Goal: Transaction & Acquisition: Purchase product/service

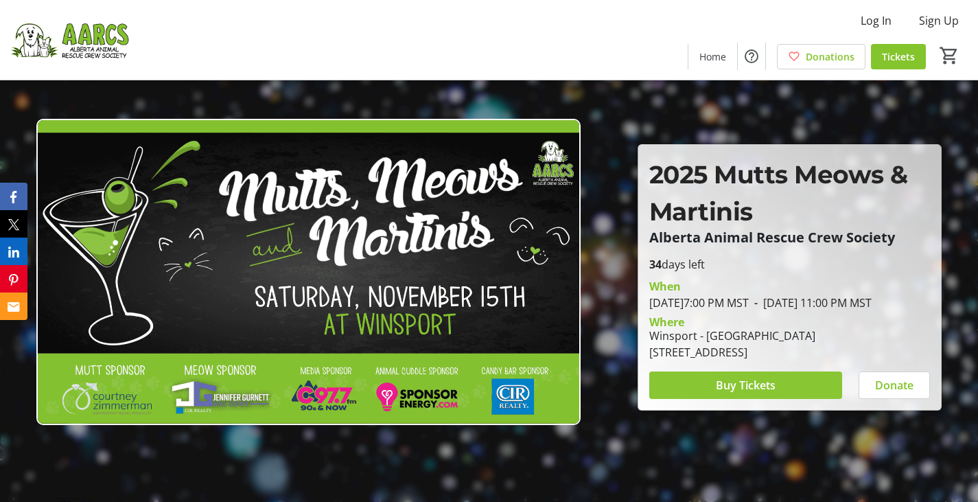
click at [711, 388] on span at bounding box center [745, 384] width 193 height 33
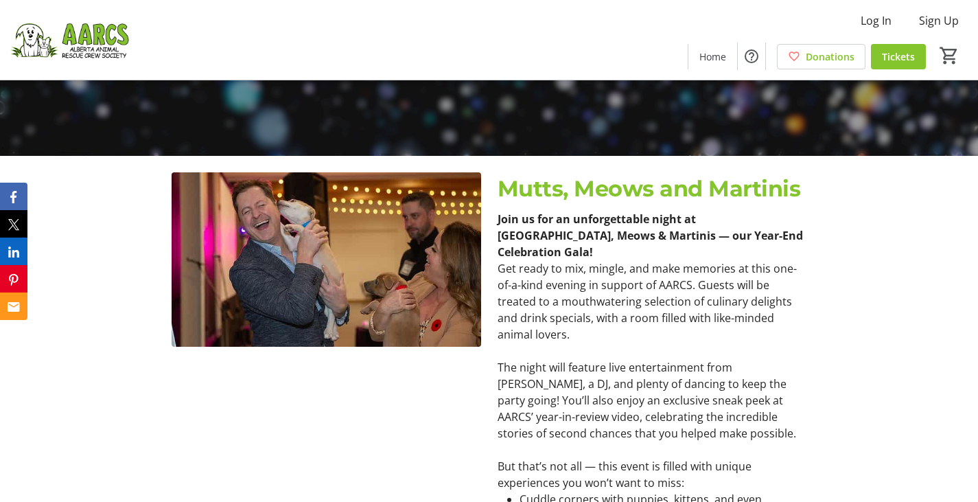
scroll to position [71, 0]
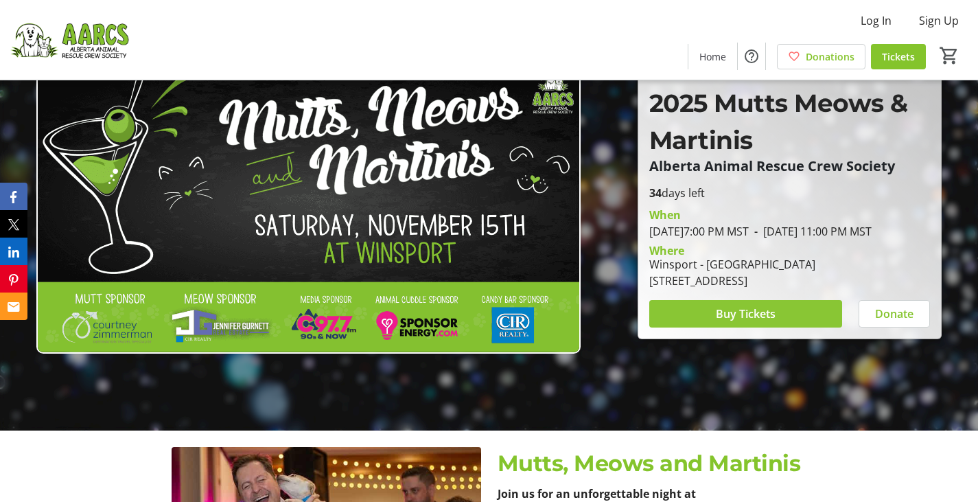
click at [782, 316] on span at bounding box center [745, 313] width 193 height 33
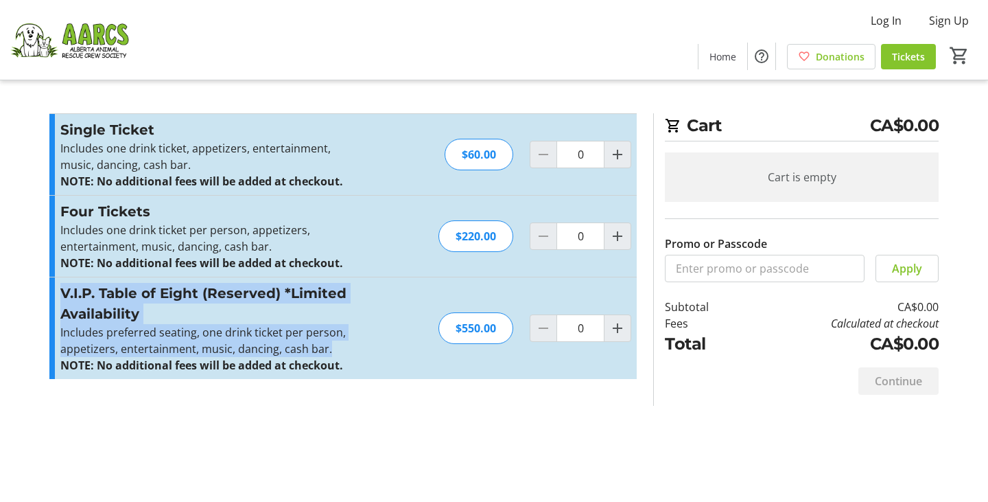
drag, startPoint x: 359, startPoint y: 349, endPoint x: 47, endPoint y: 290, distance: 317.1
click at [47, 290] on section "Promo or Passcode Apply Single Ticket Includes one drink ticket, appetizers, en…" at bounding box center [343, 259] width 604 height 292
copy div "V.I.P. Table of Eight (Reserved) *Limited Availability Includes preferred seati…"
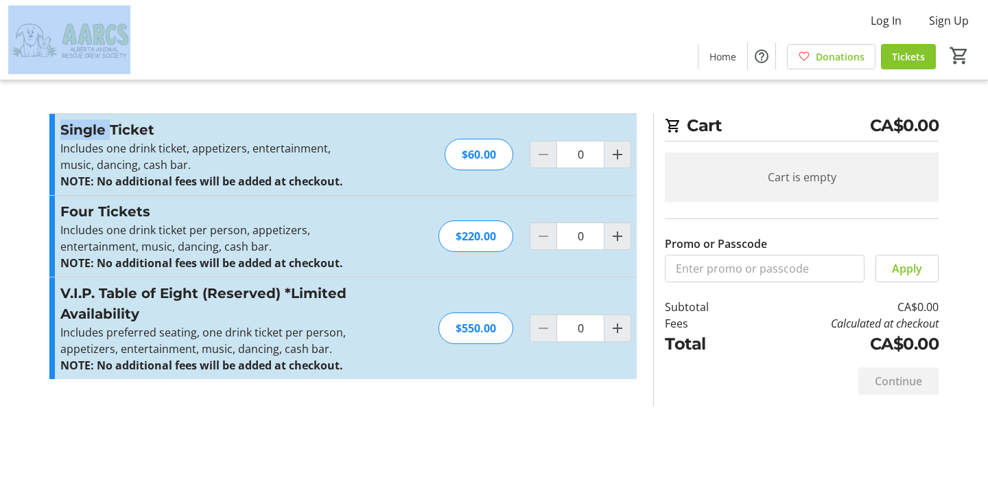
drag, startPoint x: 110, startPoint y: 84, endPoint x: 172, endPoint y: 1, distance: 103.5
click at [163, 9] on mat-sidenav-content "Log In Sign Up Home Donations Tickets 0 Home Donations Tickets Cart CA$0.00 Car…" at bounding box center [494, 251] width 988 height 502
click at [613, 331] on mat-icon "Increment by one" at bounding box center [617, 328] width 16 height 16
type input "1"
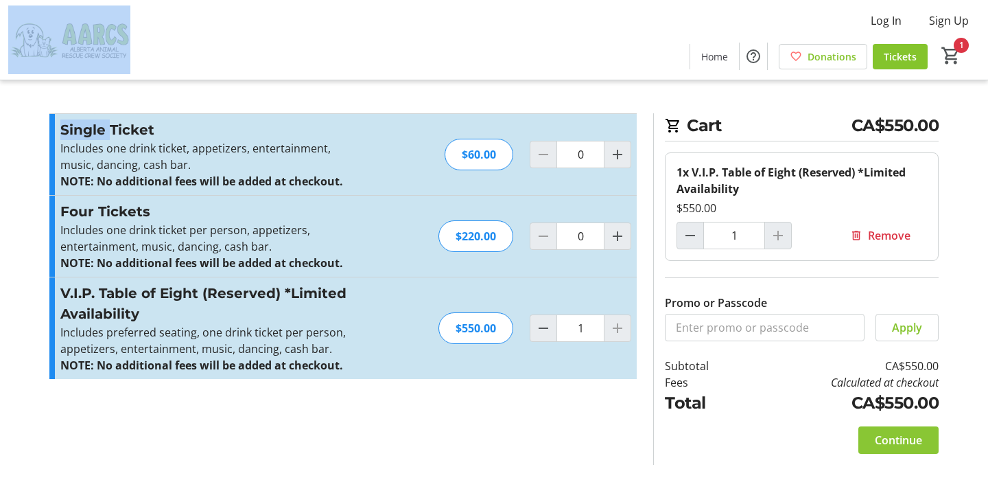
click at [898, 439] on span "Continue" at bounding box center [898, 440] width 47 height 16
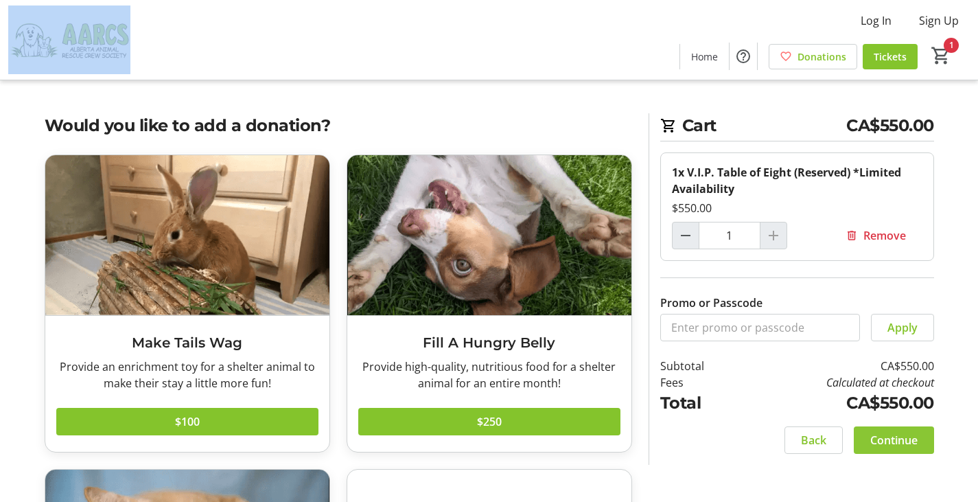
click at [898, 439] on span "Continue" at bounding box center [893, 440] width 47 height 16
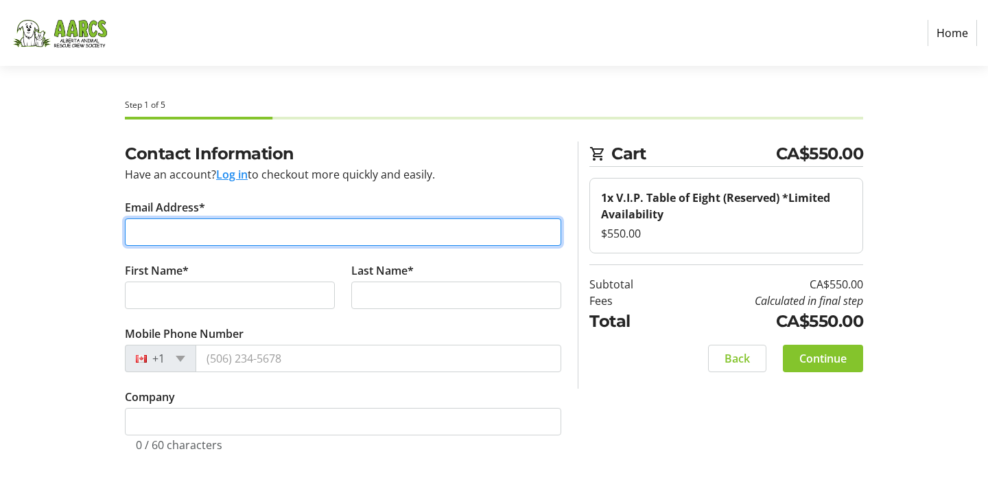
click at [275, 229] on input "Email Address*" at bounding box center [343, 231] width 436 height 27
type input "jennifer.marran@gmail.com"
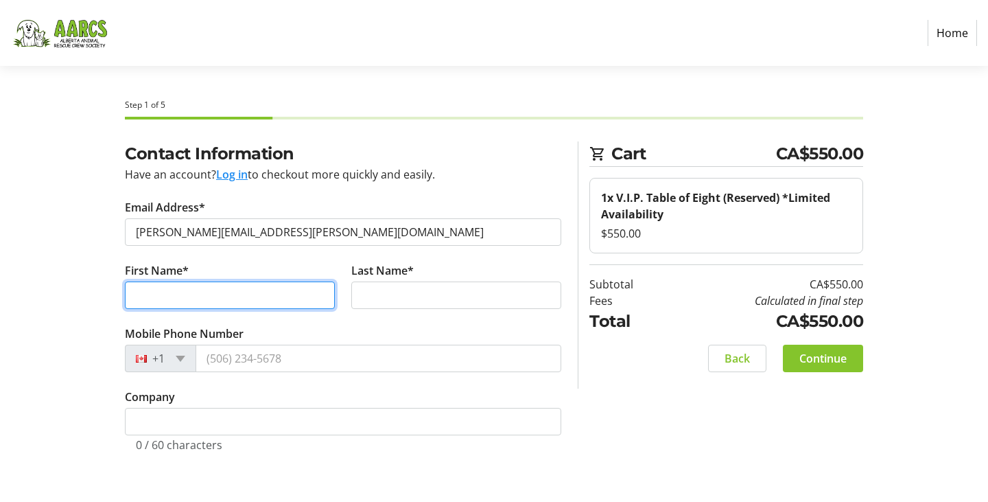
type input "j"
drag, startPoint x: 193, startPoint y: 294, endPoint x: 87, endPoint y: 292, distance: 105.7
click at [97, 292] on div "Contact Information Have an account? Log in to checkout more quickly and easily…" at bounding box center [494, 312] width 906 height 343
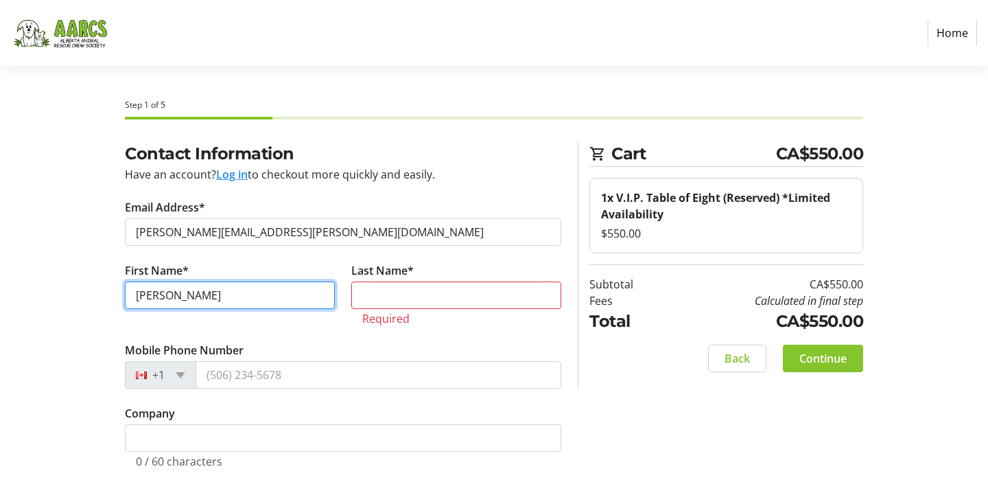
type input "Jen"
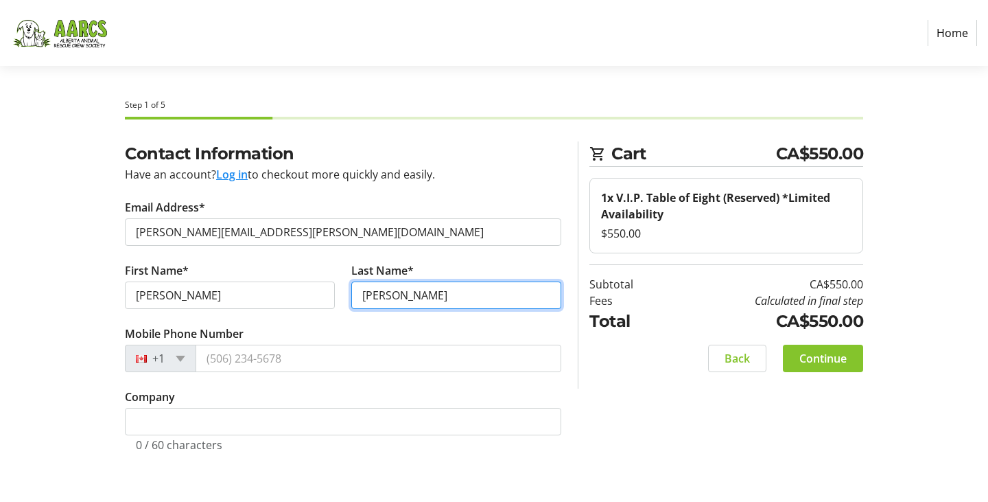
type input "Marran"
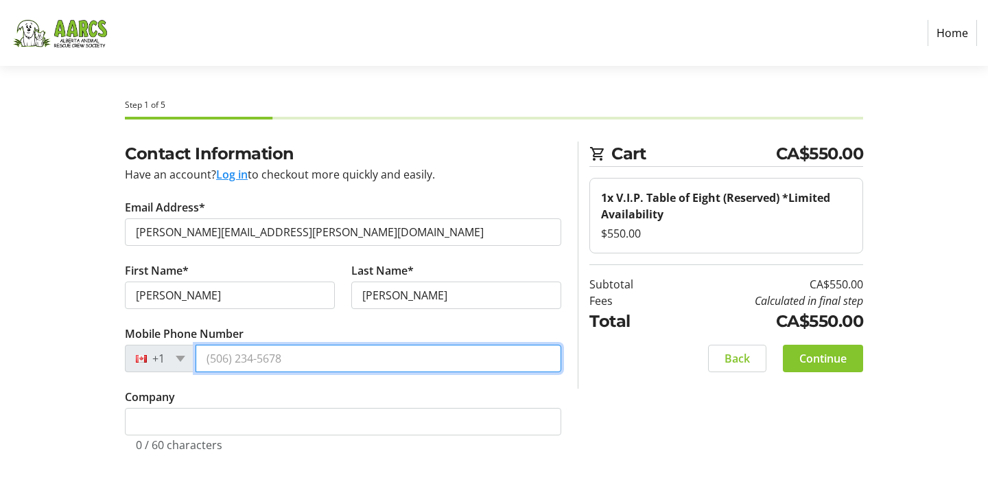
click at [248, 358] on input "Mobile Phone Number" at bounding box center [379, 357] width 366 height 27
type input "(403) 678-7911"
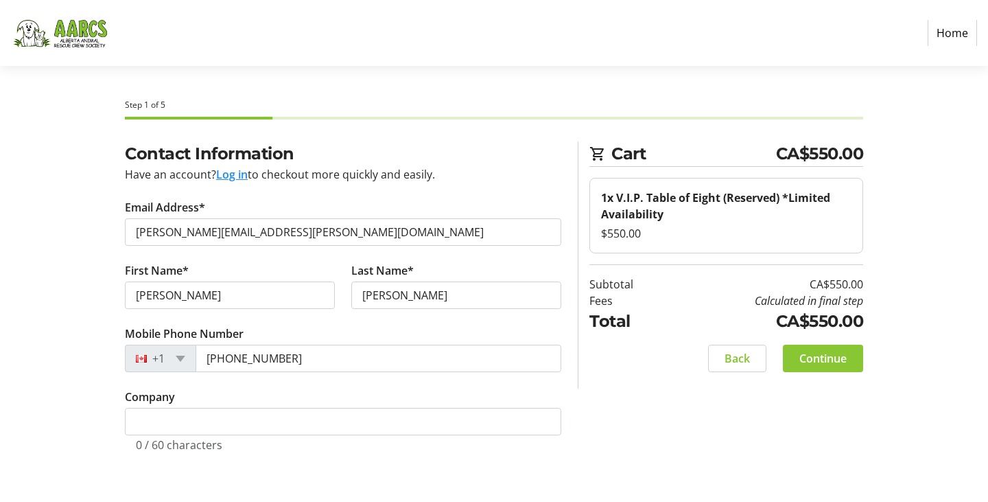
click at [838, 354] on span "Continue" at bounding box center [822, 358] width 47 height 16
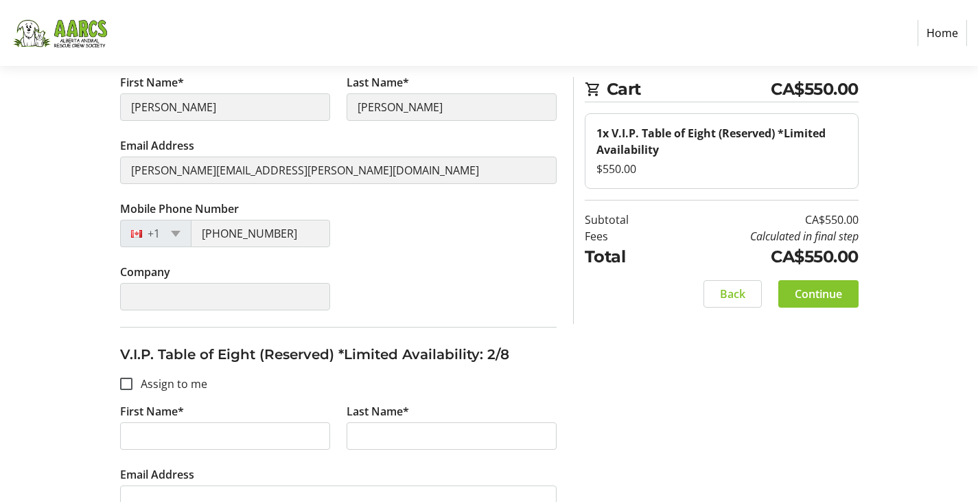
scroll to position [343, 0]
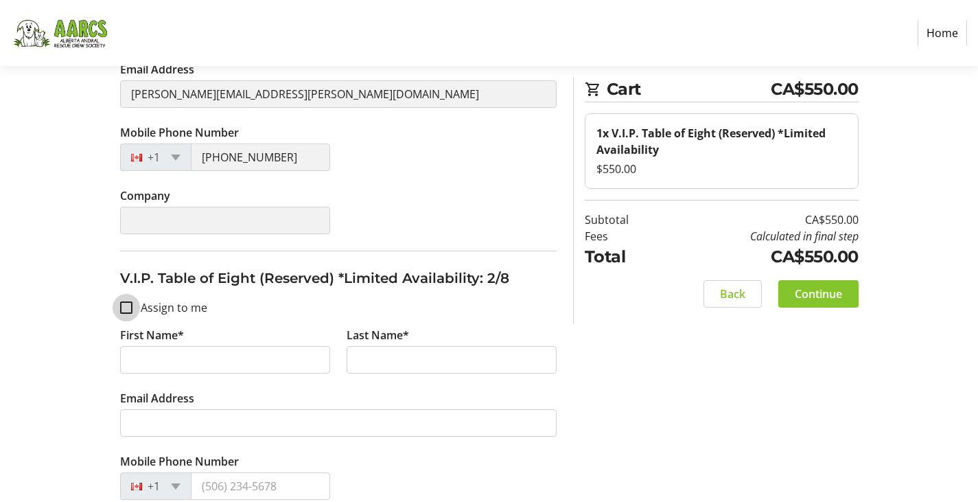
click at [121, 308] on input "Assign to me" at bounding box center [126, 307] width 12 height 12
checkbox input "true"
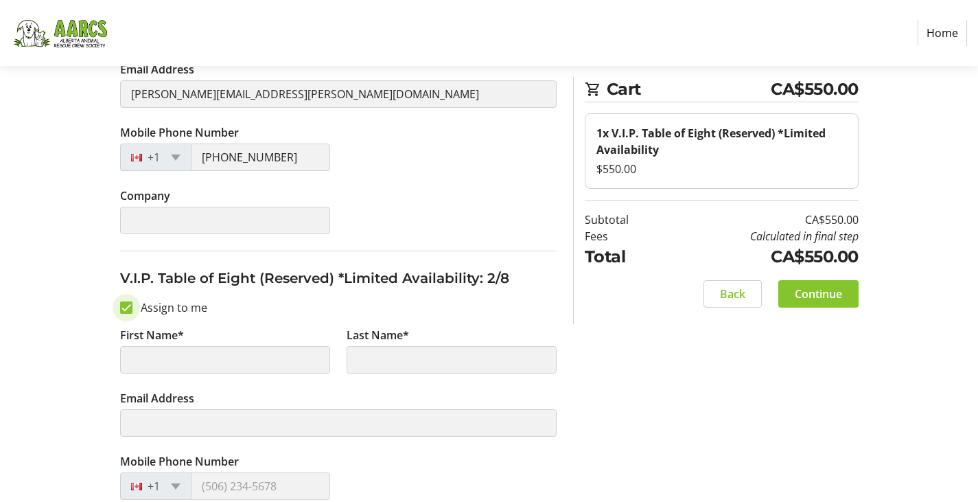
type input "Jen"
type input "Marran"
type input "jennifer.marran@gmail.com"
type input "(403) 678-7911"
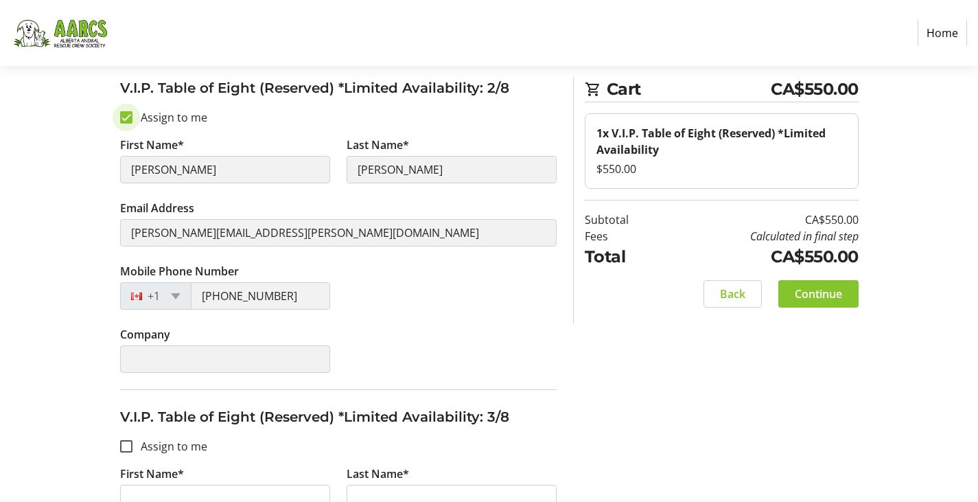
scroll to position [549, 0]
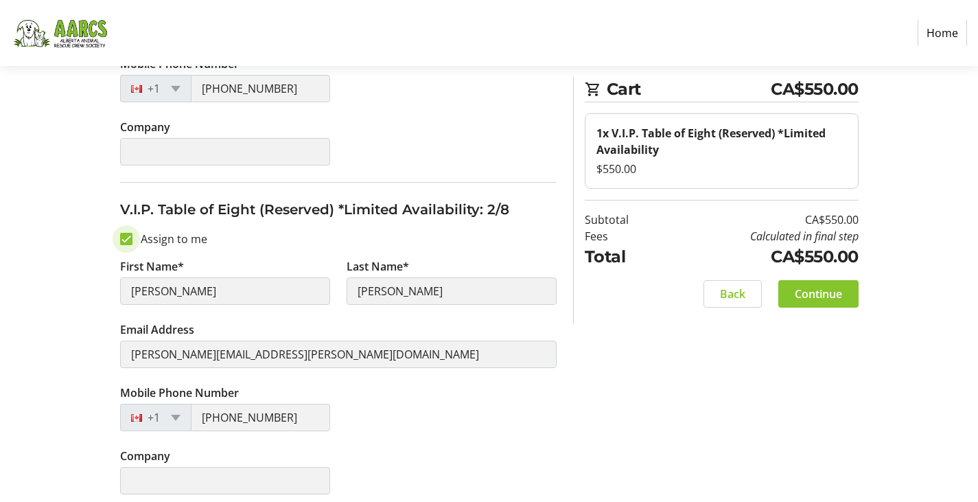
click at [129, 235] on input "Assign to me" at bounding box center [126, 239] width 12 height 12
checkbox input "false"
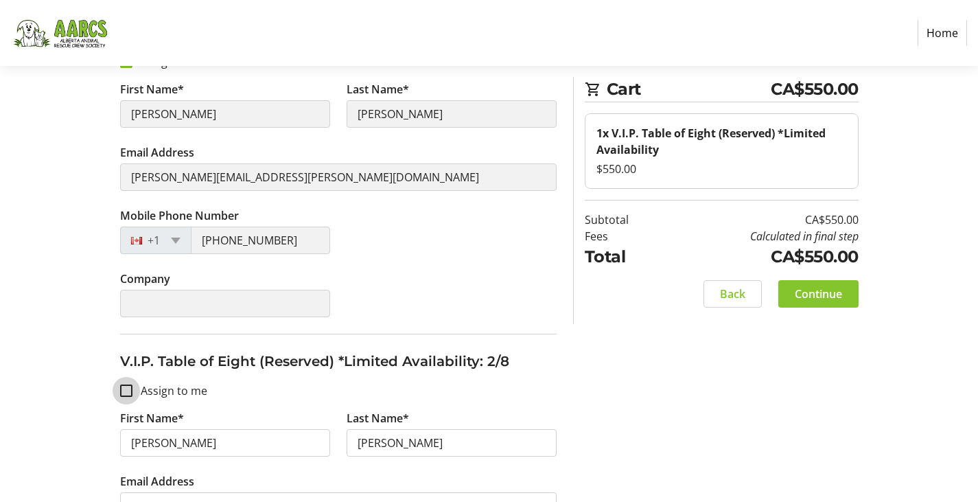
scroll to position [137, 0]
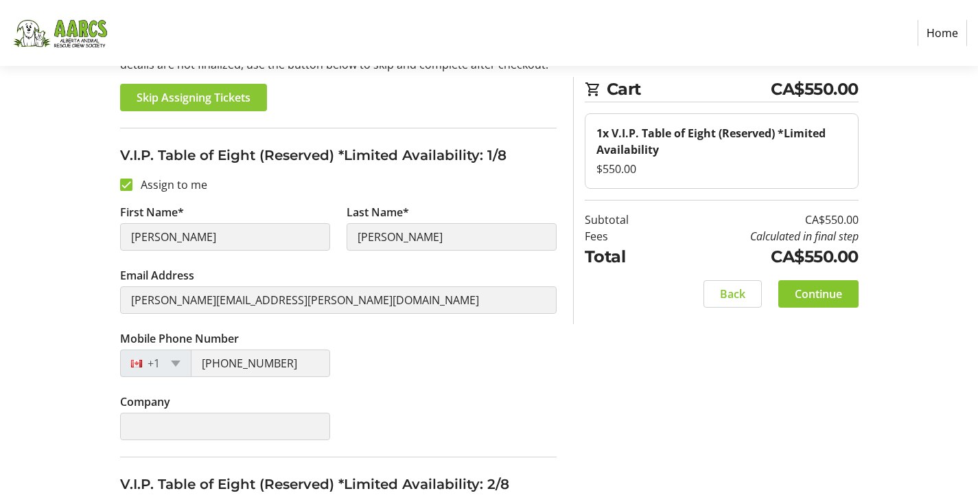
click at [187, 93] on span "Skip Assigning Tickets" at bounding box center [194, 97] width 114 height 16
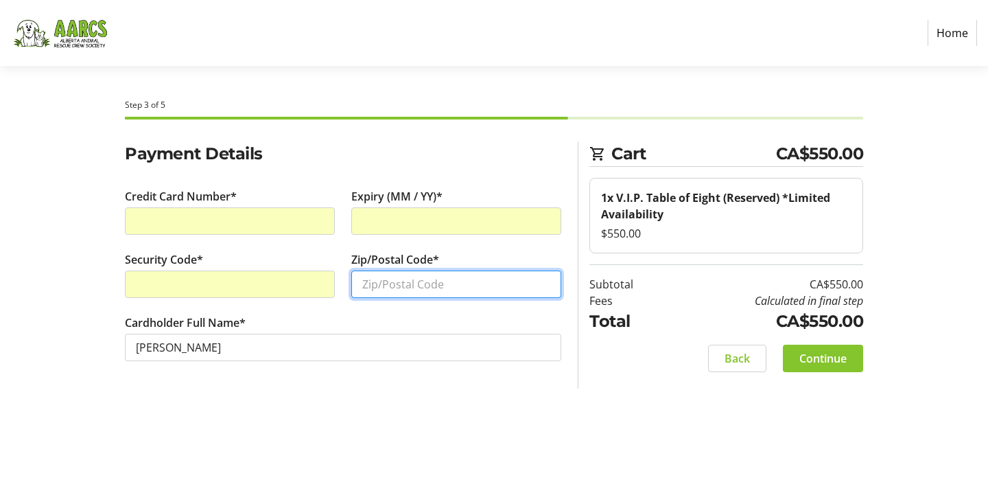
click at [398, 278] on input "Zip/Postal Code*" at bounding box center [456, 283] width 210 height 27
type input "T1W1A6"
click at [677, 381] on section "Cart CA$550.00 1x V.I.P. Table of Eight (Reserved) *Limited Availability $550.0…" at bounding box center [726, 264] width 274 height 247
click at [834, 359] on span "Continue" at bounding box center [822, 358] width 47 height 16
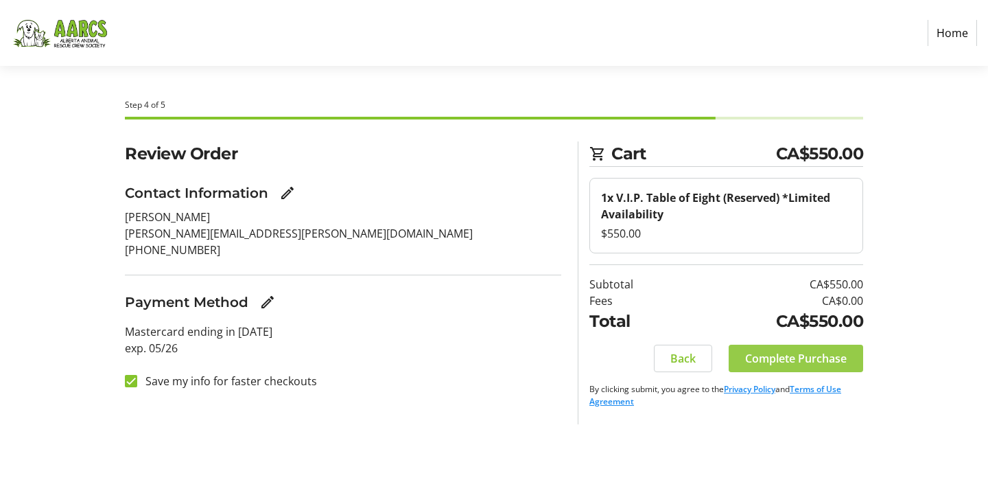
click at [839, 355] on span "Complete Purchase" at bounding box center [796, 358] width 102 height 16
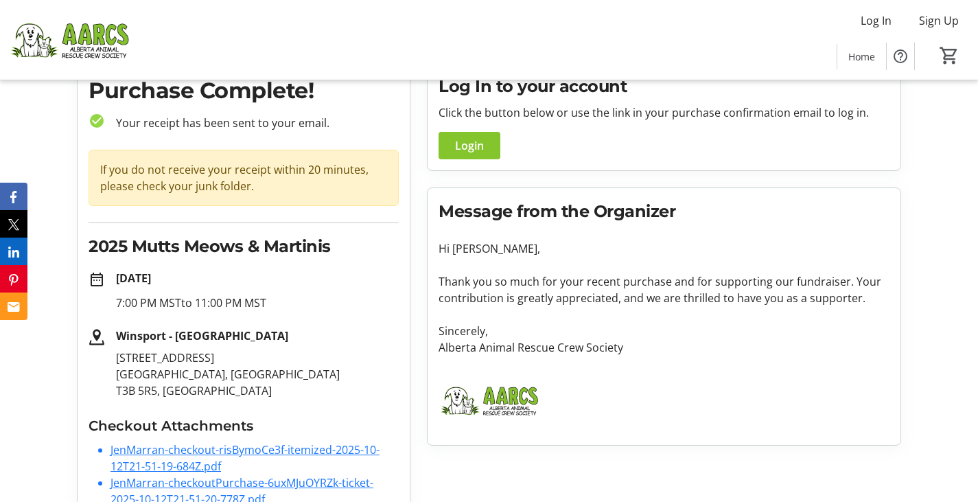
scroll to position [58, 0]
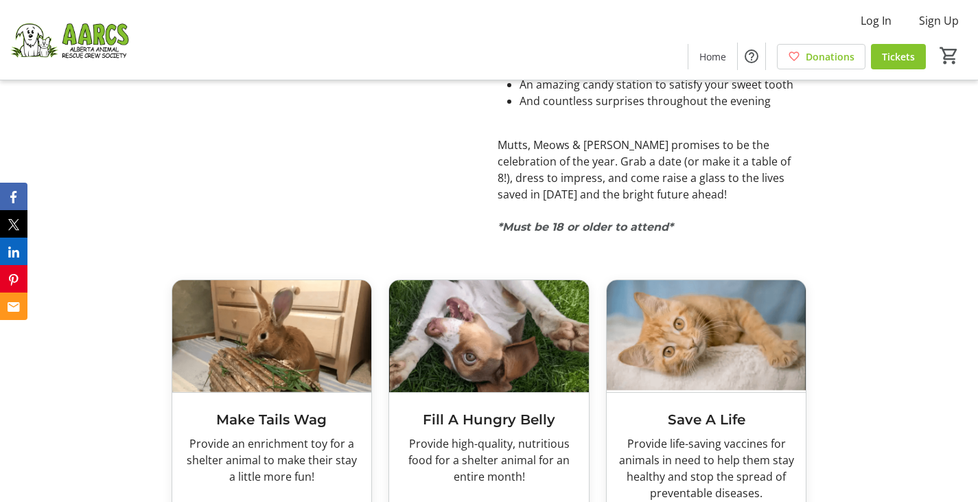
scroll to position [1101, 0]
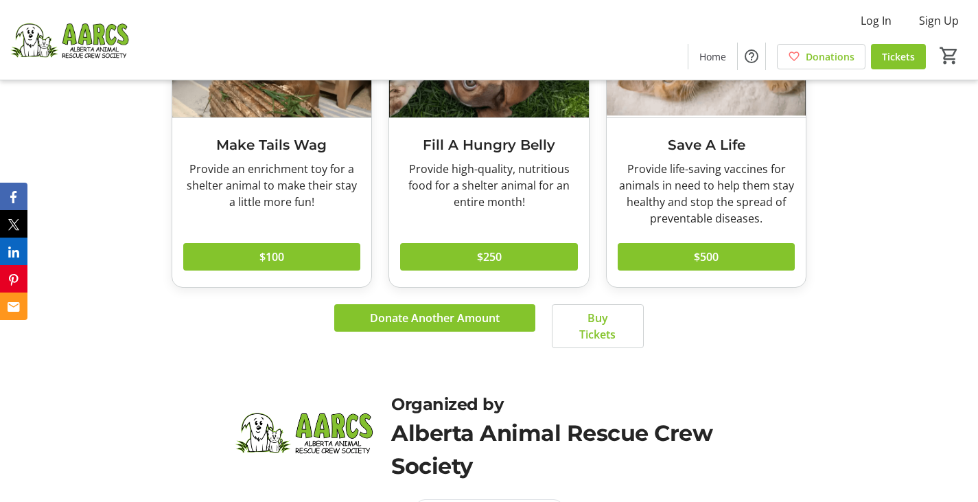
click at [78, 43] on img at bounding box center [69, 39] width 122 height 69
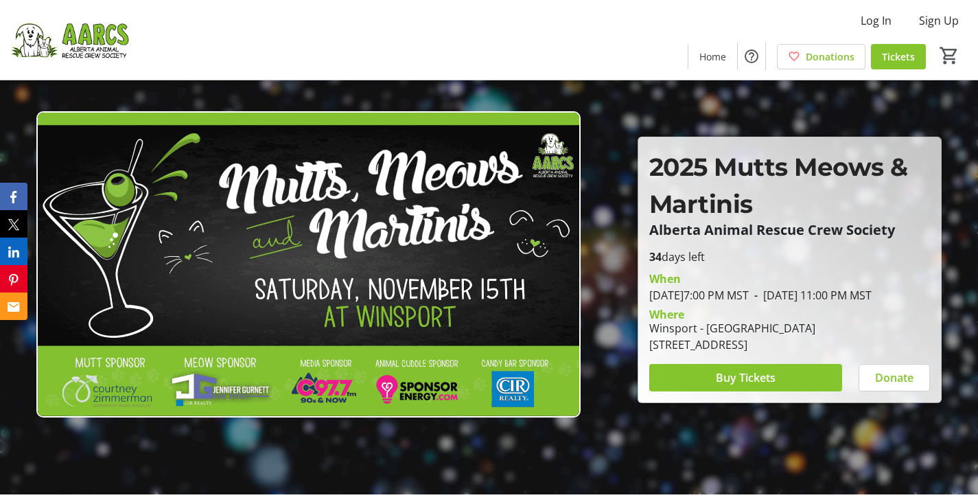
scroll to position [0, 0]
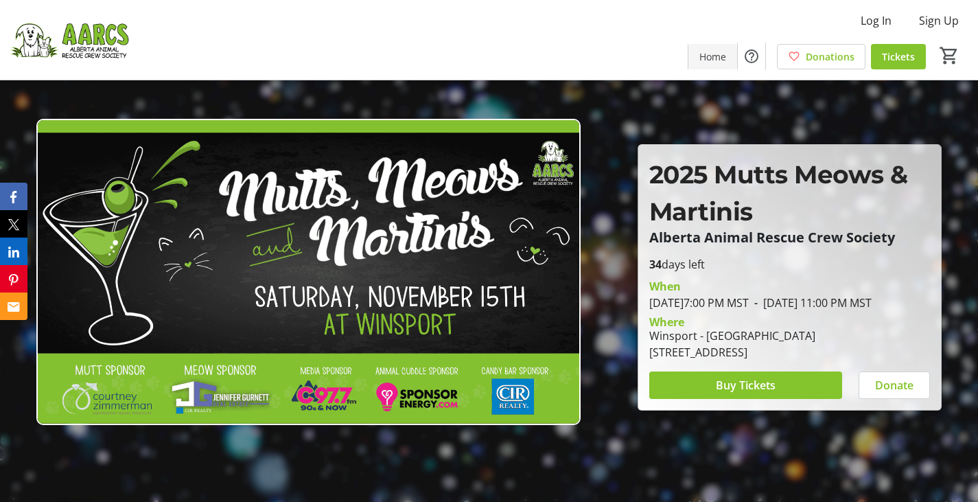
click at [717, 45] on span at bounding box center [712, 56] width 49 height 33
click at [707, 62] on span "Home" at bounding box center [712, 56] width 27 height 14
click at [51, 27] on img at bounding box center [69, 39] width 122 height 69
click at [93, 30] on img at bounding box center [69, 39] width 122 height 69
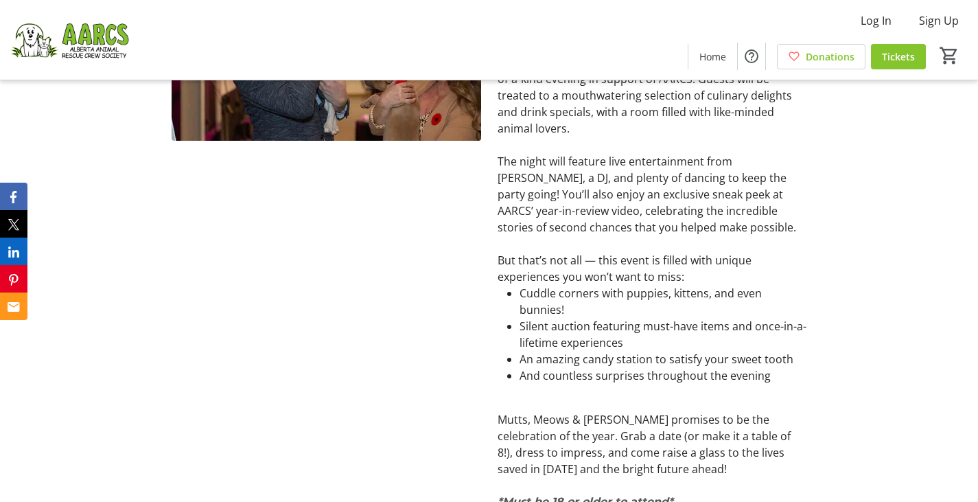
scroll to position [277, 0]
